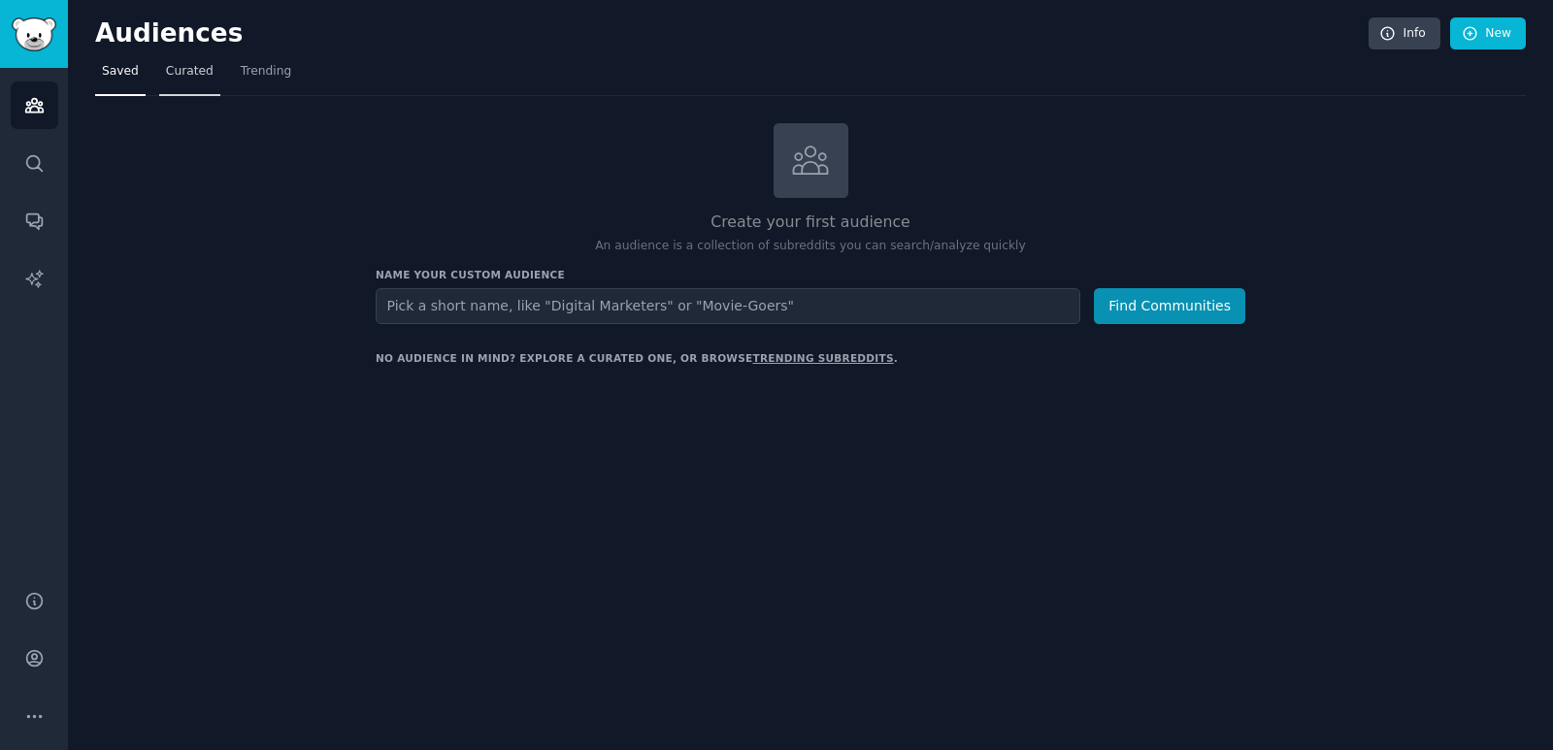
click at [188, 64] on span "Curated" at bounding box center [190, 71] width 48 height 17
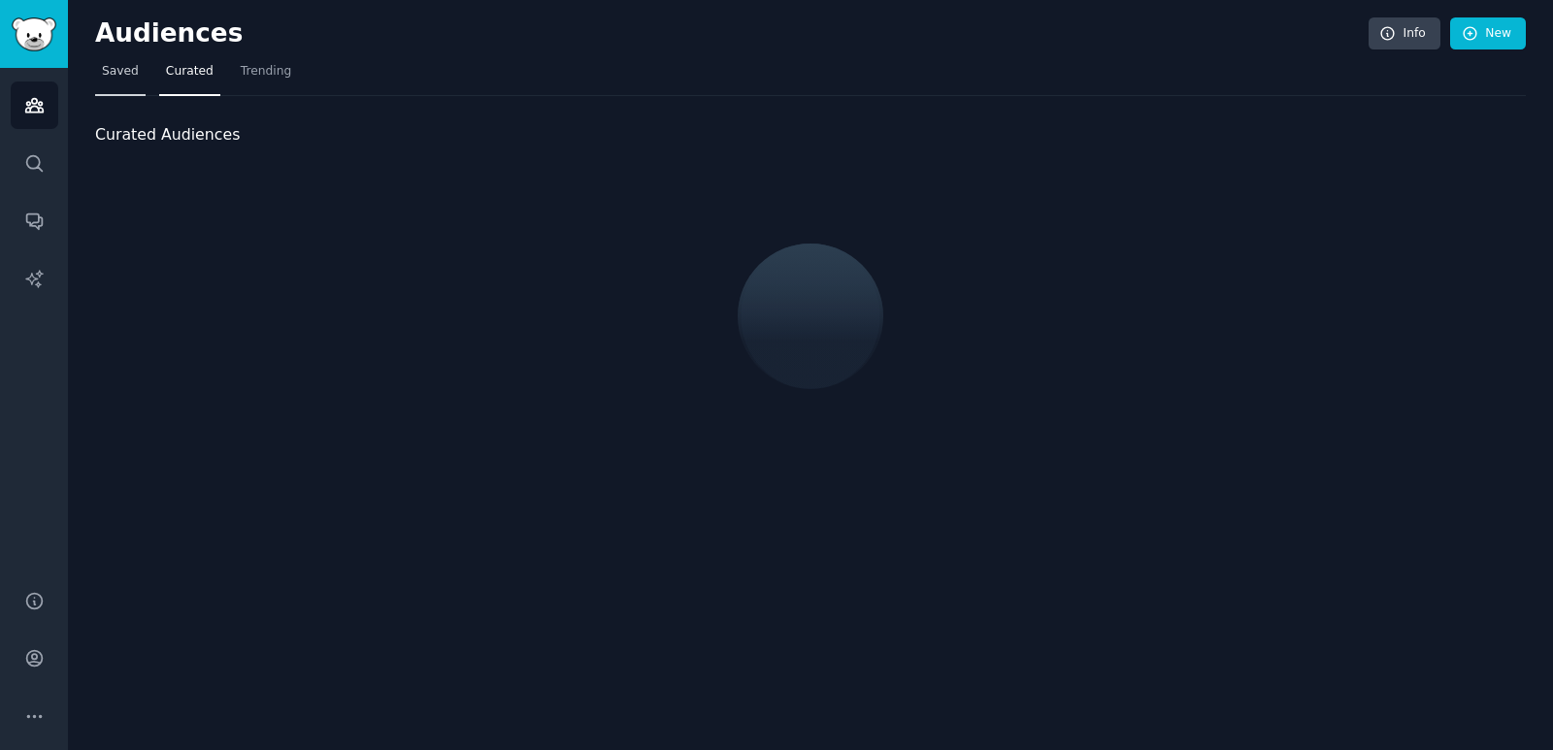
click at [125, 82] on link "Saved" at bounding box center [120, 76] width 50 height 40
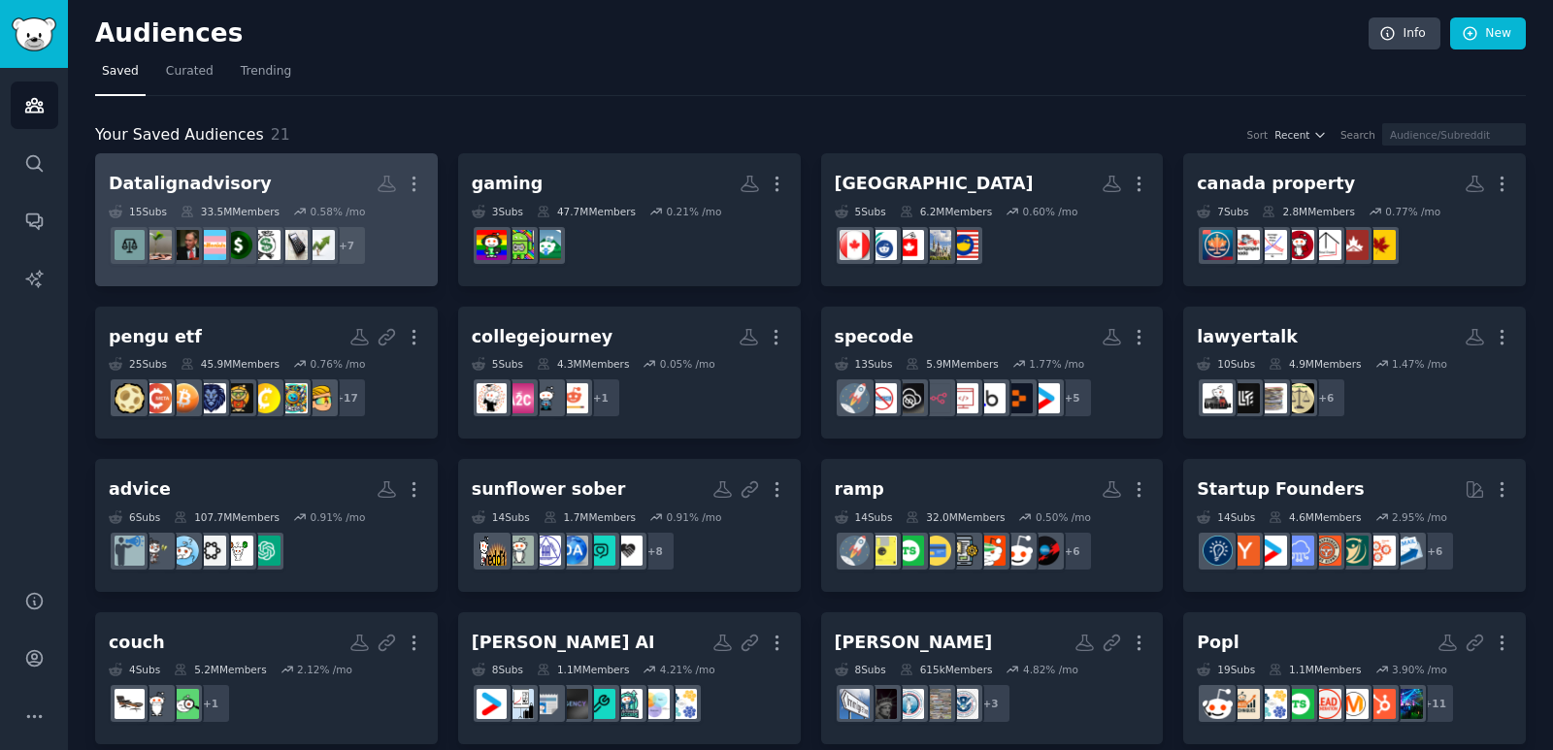
click at [260, 183] on h2 "Datalignadvisory More" at bounding box center [266, 184] width 315 height 34
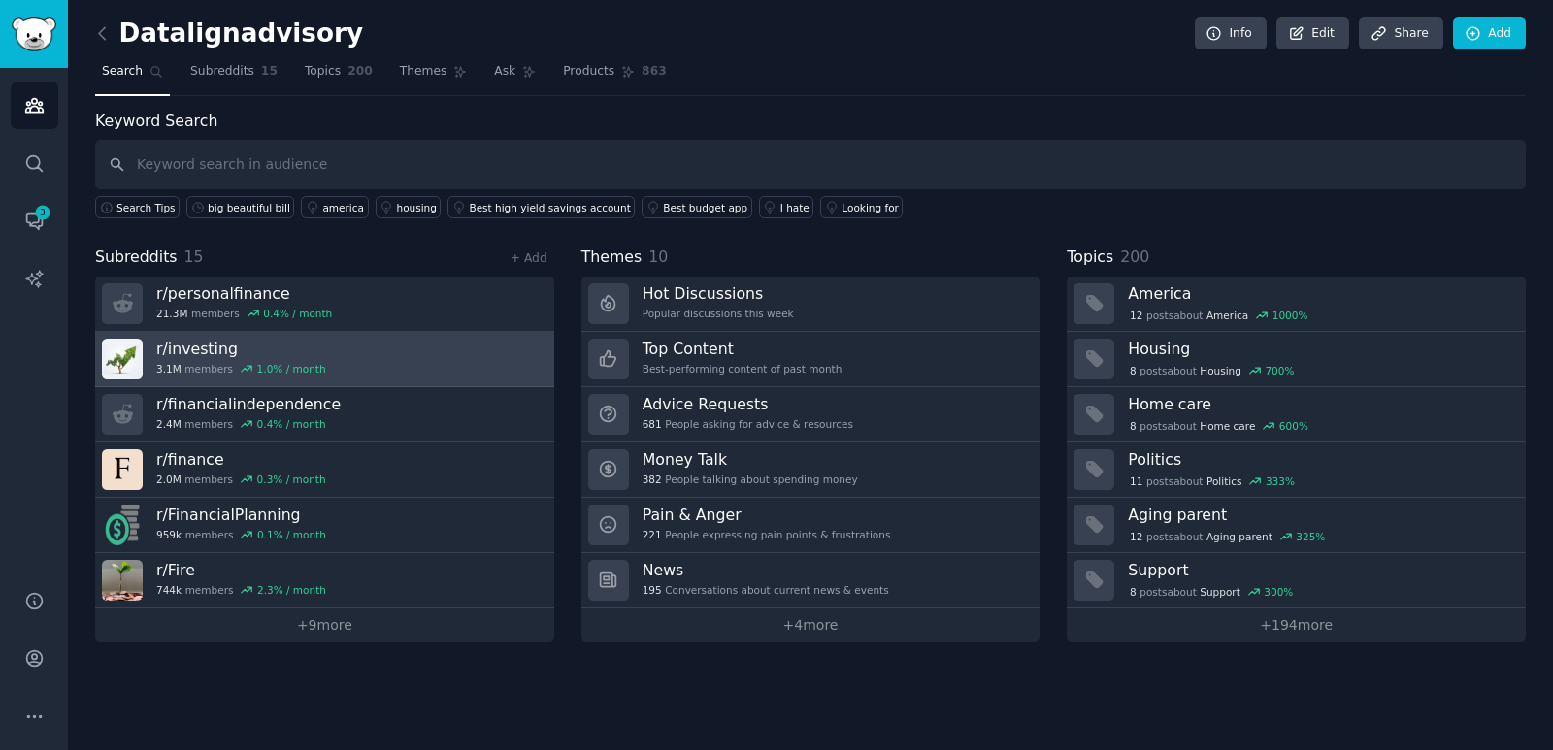
click at [343, 361] on link "r/ investing 3.1M members 1.0 % / month" at bounding box center [324, 359] width 459 height 55
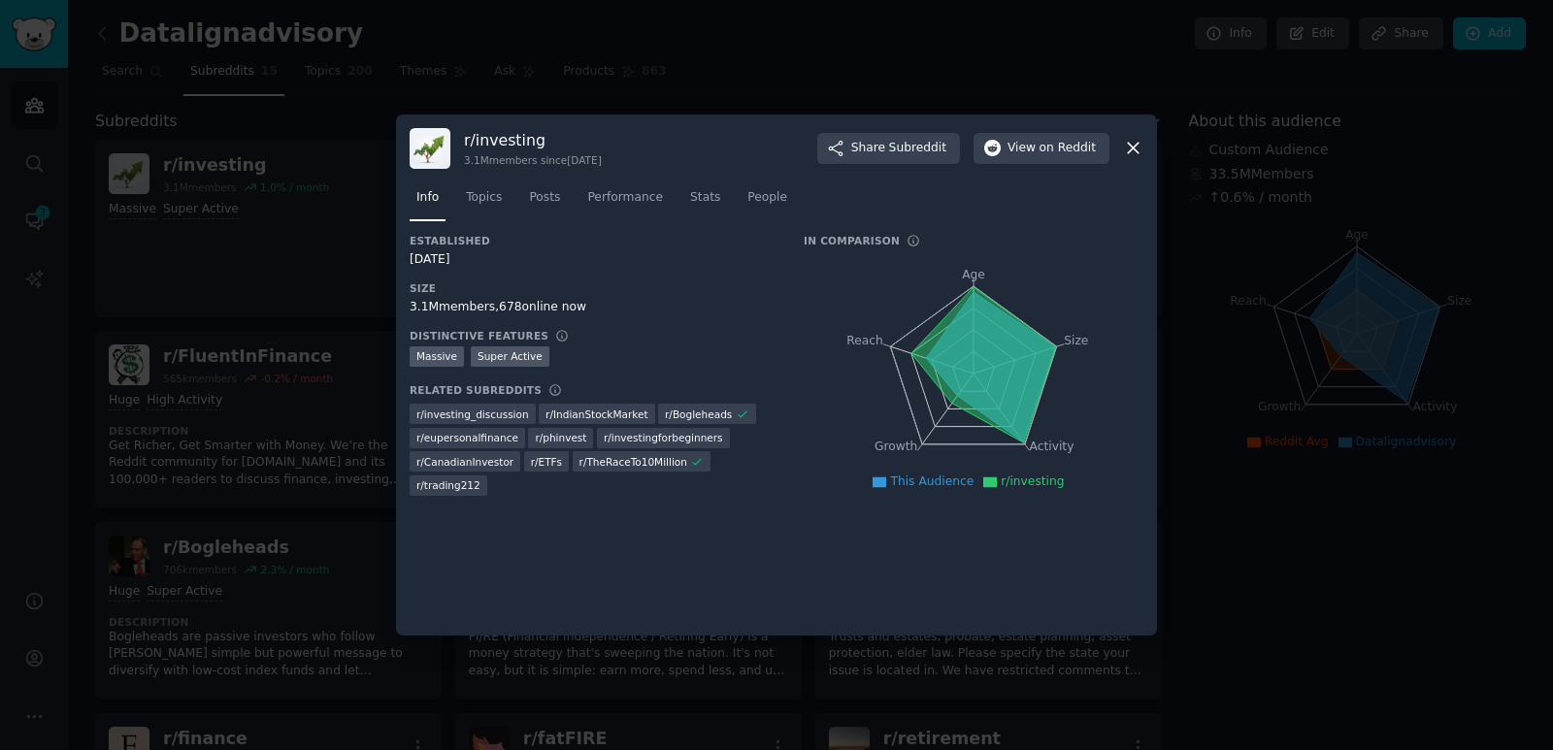
click at [1140, 149] on icon at bounding box center [1133, 148] width 20 height 20
click at [1127, 149] on icon at bounding box center [1133, 148] width 20 height 20
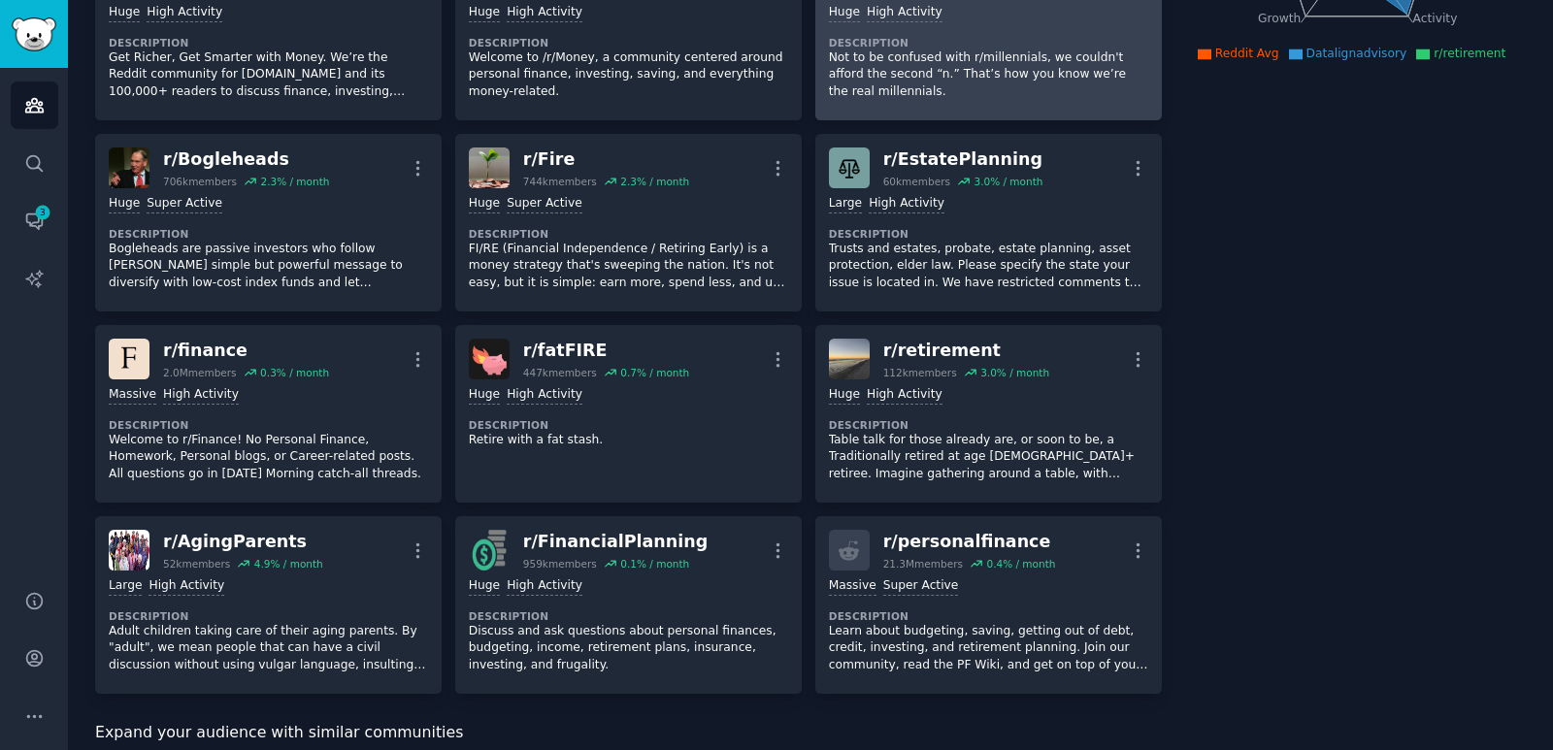
scroll to position [485, 0]
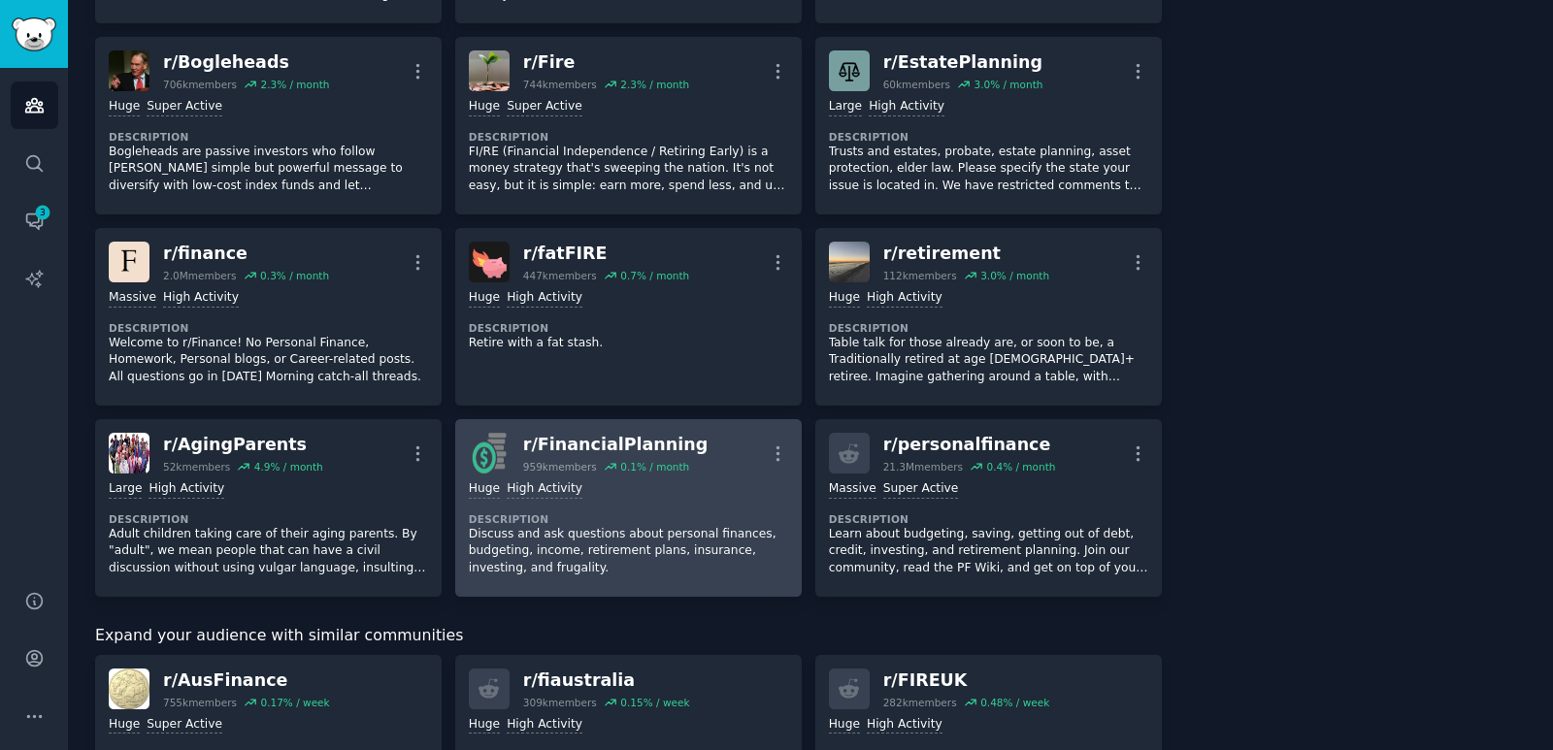
click at [708, 479] on div "Huge High Activity Description Discuss and ask questions about personal finance…" at bounding box center [628, 529] width 319 height 110
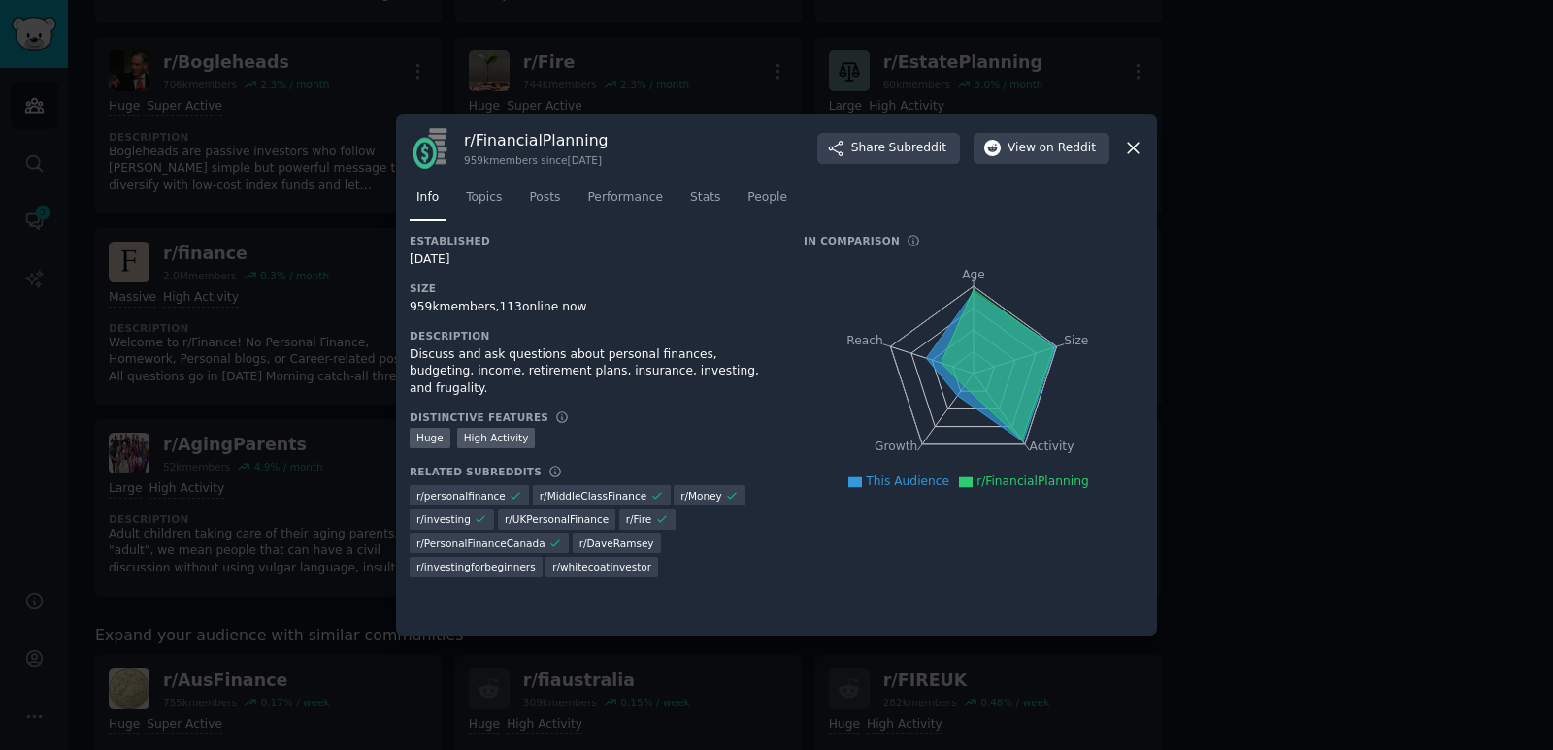
click at [1139, 144] on icon at bounding box center [1133, 149] width 11 height 11
